Goal: Find specific page/section: Find specific page/section

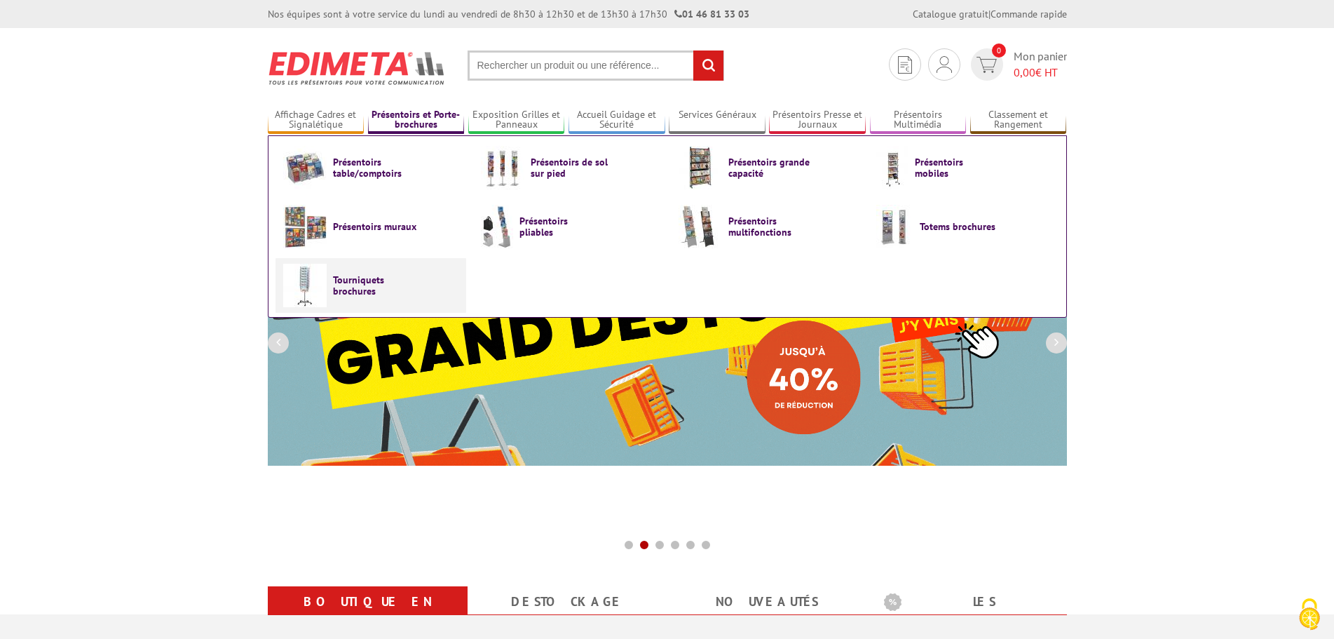
click at [354, 280] on span "Tourniquets brochures" at bounding box center [375, 285] width 84 height 22
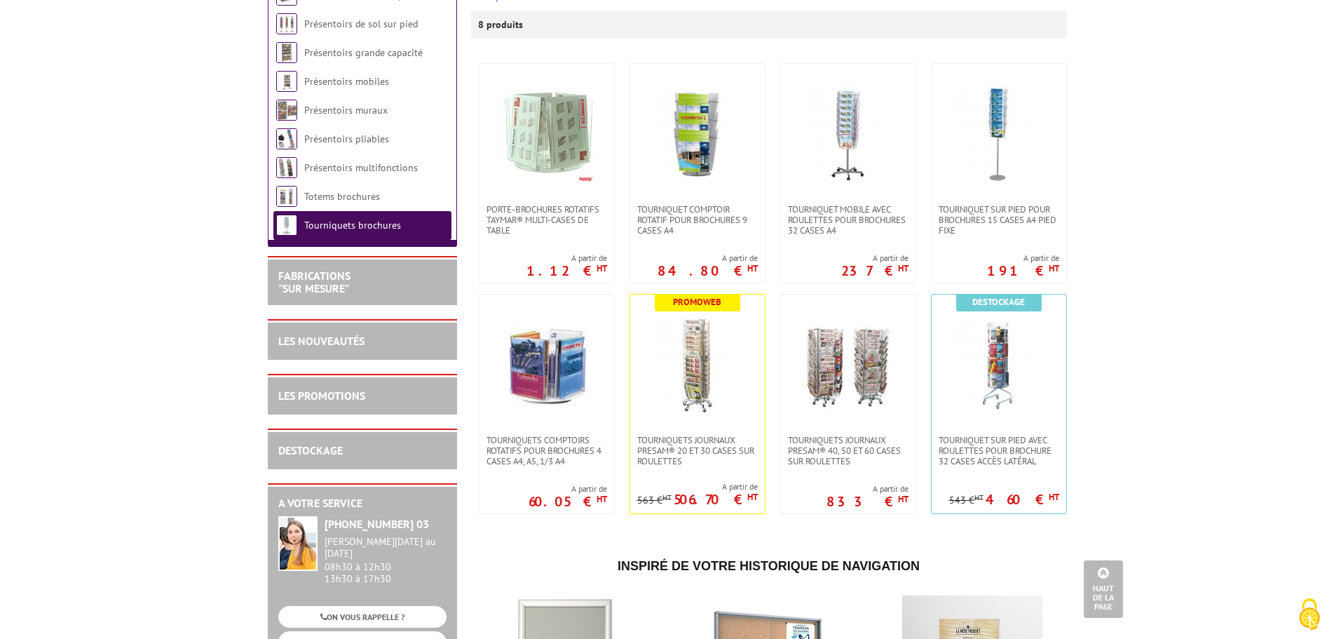
scroll to position [70, 0]
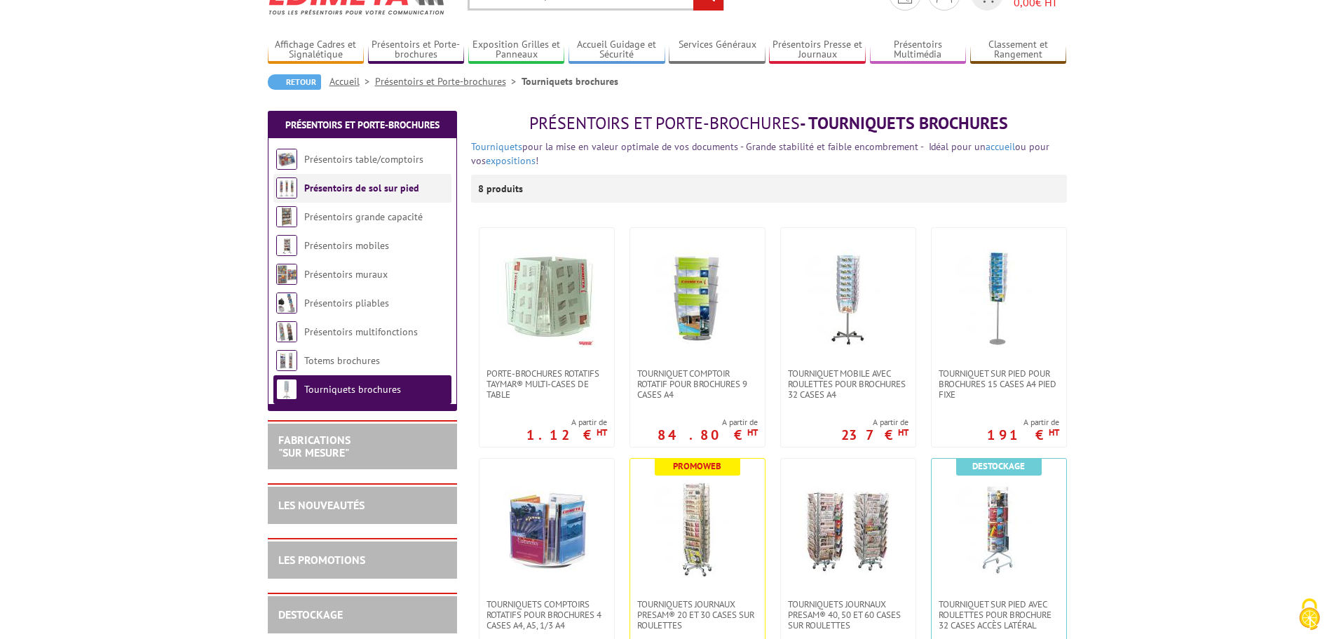
click at [327, 194] on li "Présentoirs de sol sur pied" at bounding box center [362, 188] width 178 height 29
click at [341, 186] on link "Présentoirs de sol sur pied" at bounding box center [361, 188] width 115 height 13
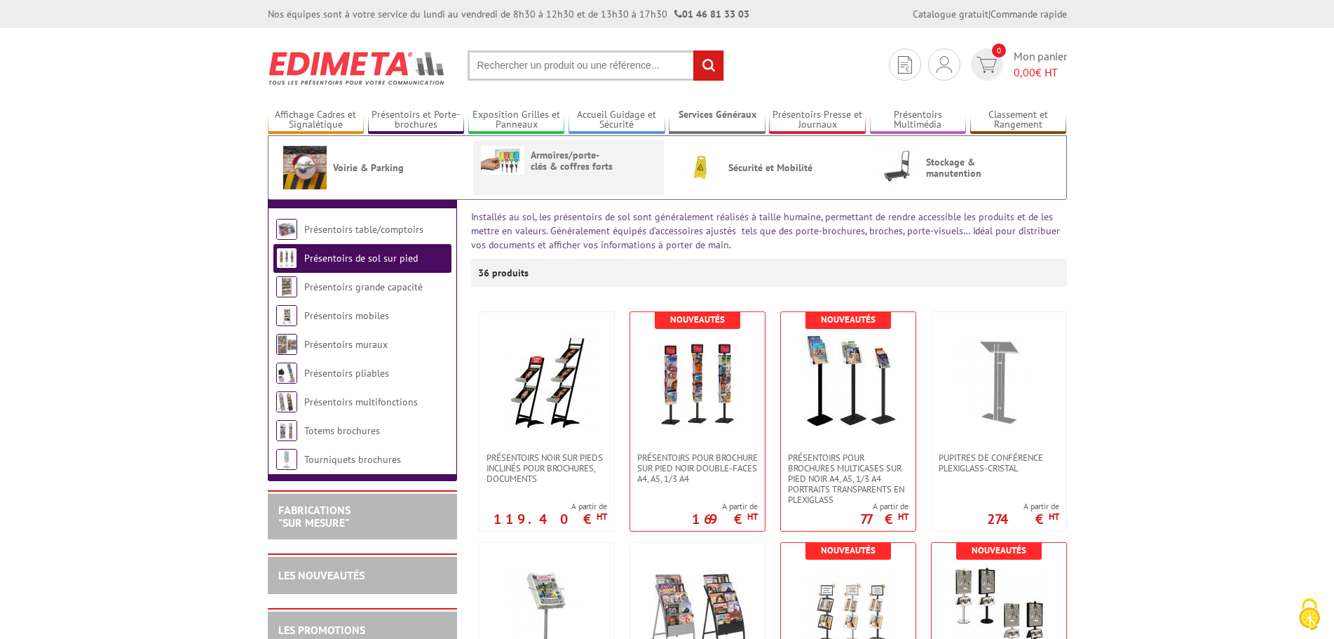
click at [567, 156] on span "Armoires/porte-clés & coffres forts" at bounding box center [573, 160] width 84 height 22
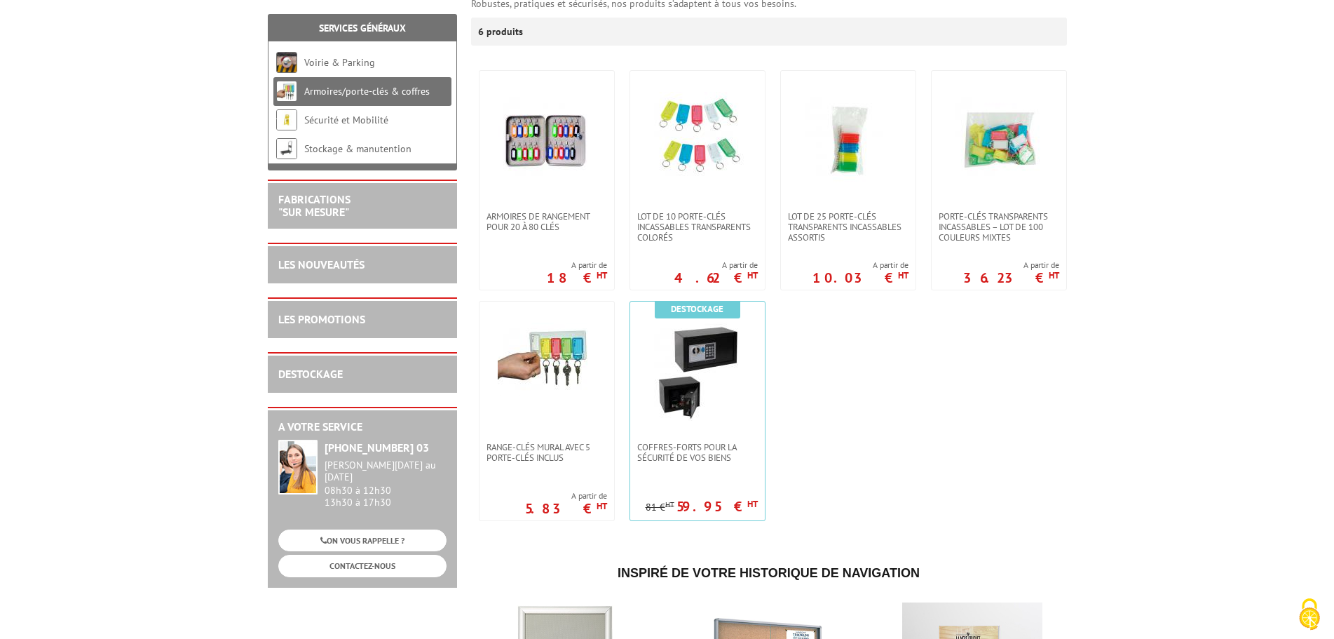
scroll to position [242, 0]
click at [548, 442] on span "Range-clés mural avec 5 porte-clés inclus" at bounding box center [547, 451] width 121 height 21
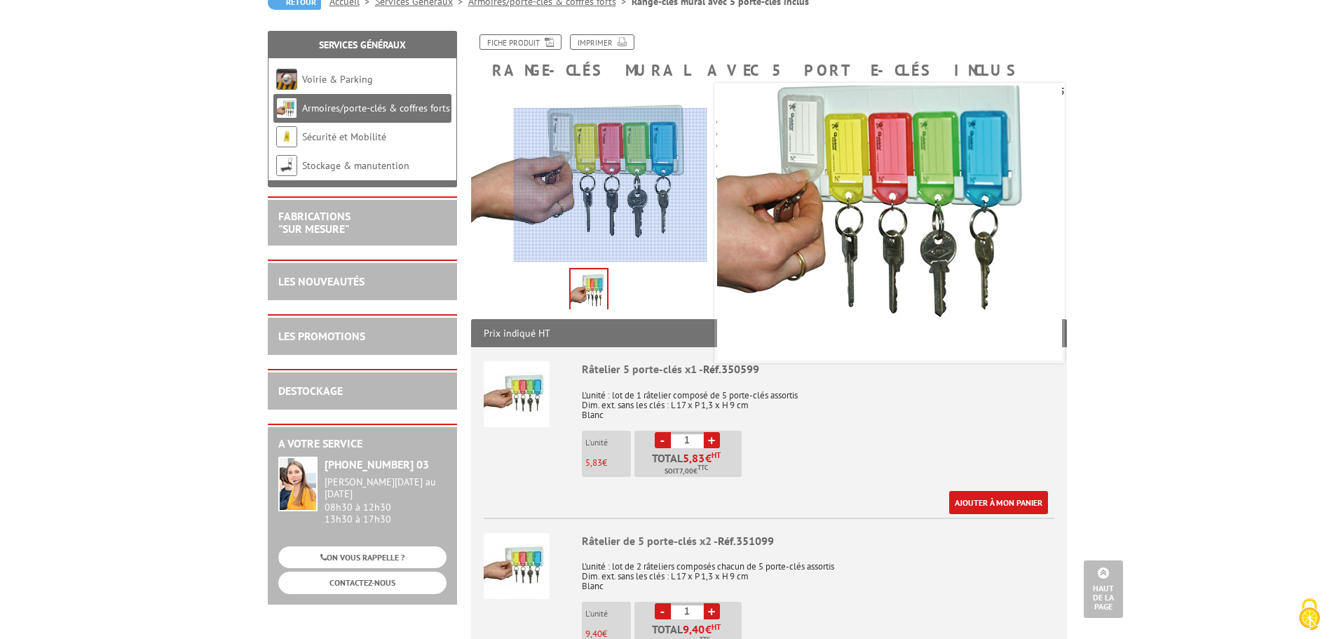
scroll to position [140, 0]
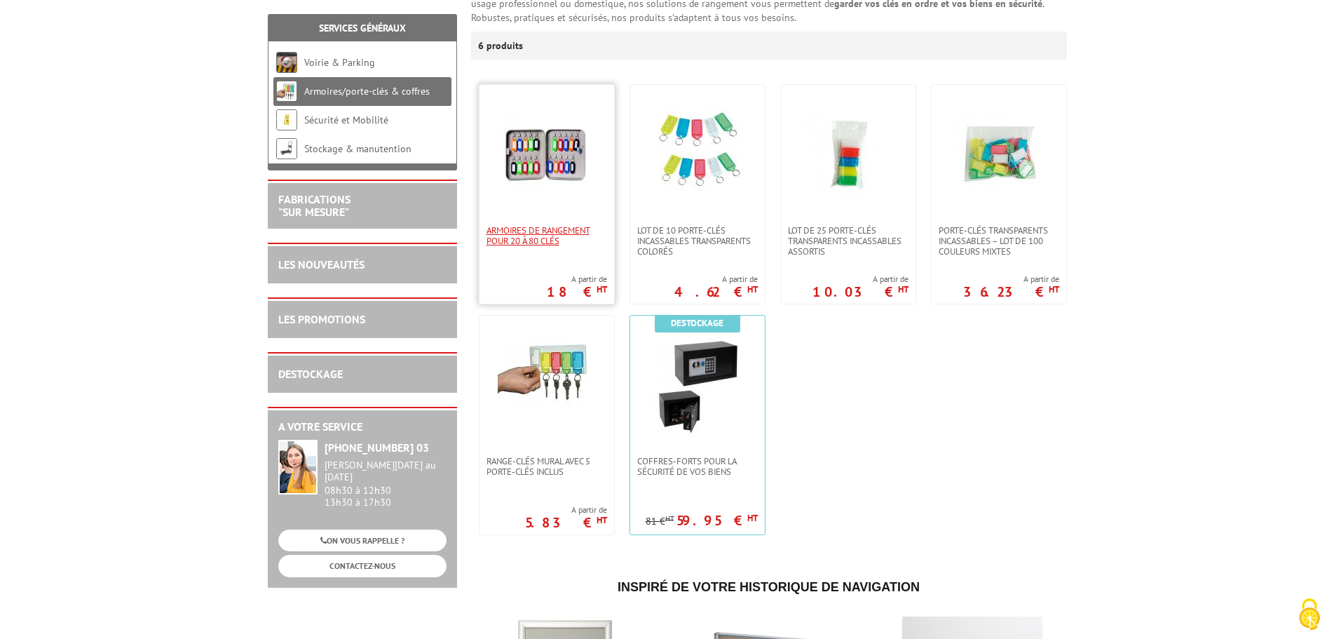
click at [549, 235] on span "Armoires de rangement pour 20 à 80 clés" at bounding box center [547, 235] width 121 height 21
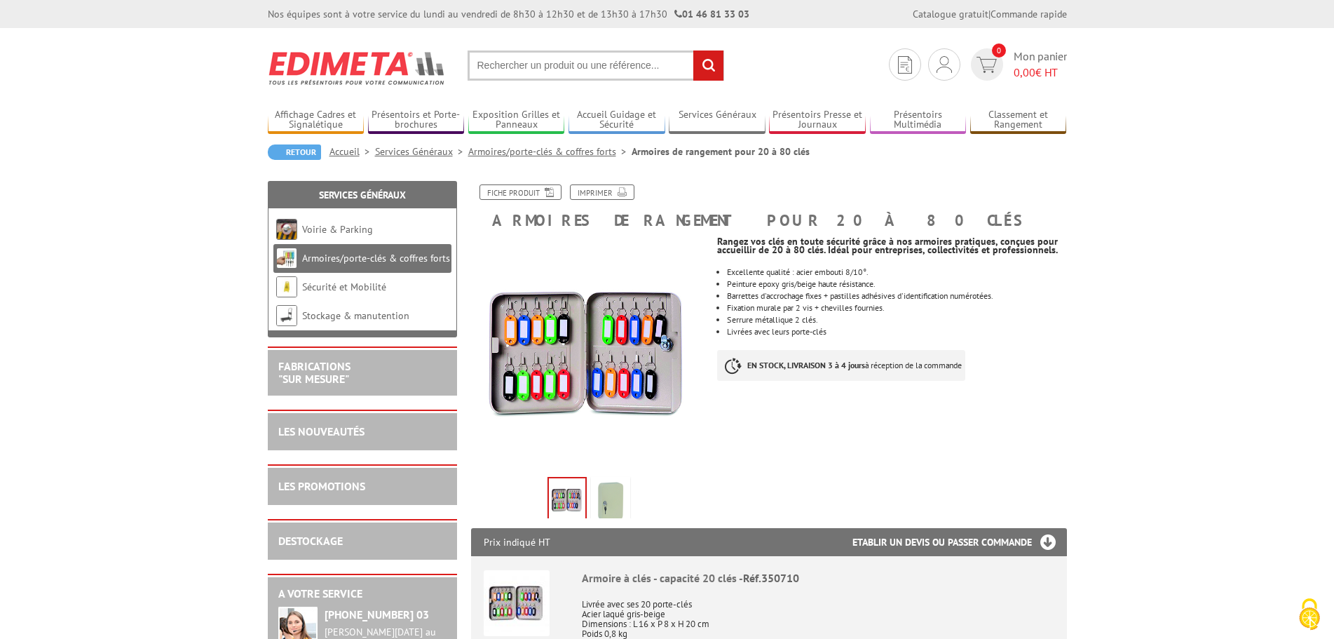
click at [540, 69] on input "text" at bounding box center [596, 65] width 257 height 30
click at [540, 57] on input "text" at bounding box center [596, 65] width 257 height 30
type input "armoires a cles"
click at [693, 50] on input "rechercher" at bounding box center [708, 65] width 30 height 30
